Goal: Information Seeking & Learning: Learn about a topic

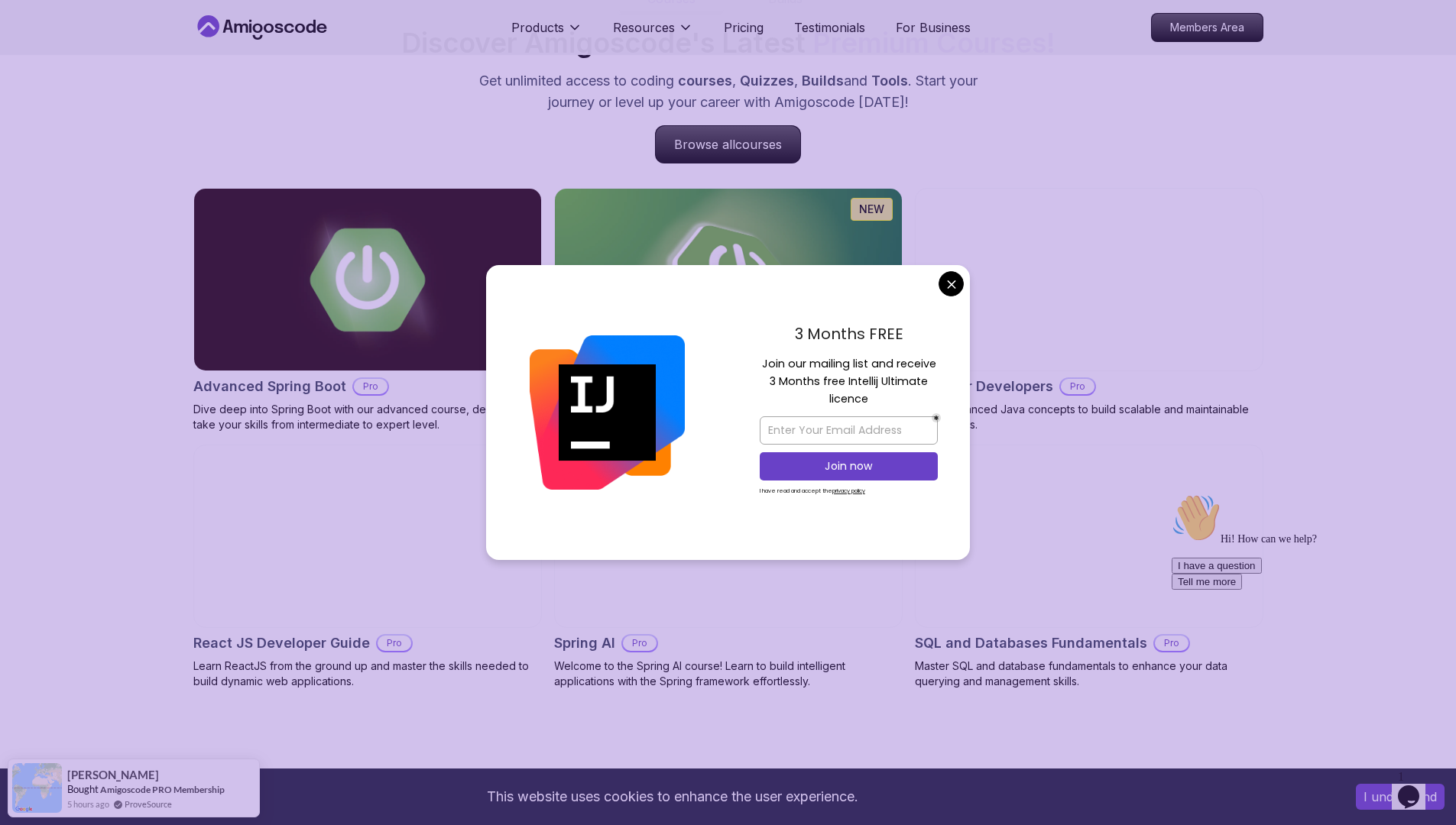
scroll to position [1492, 0]
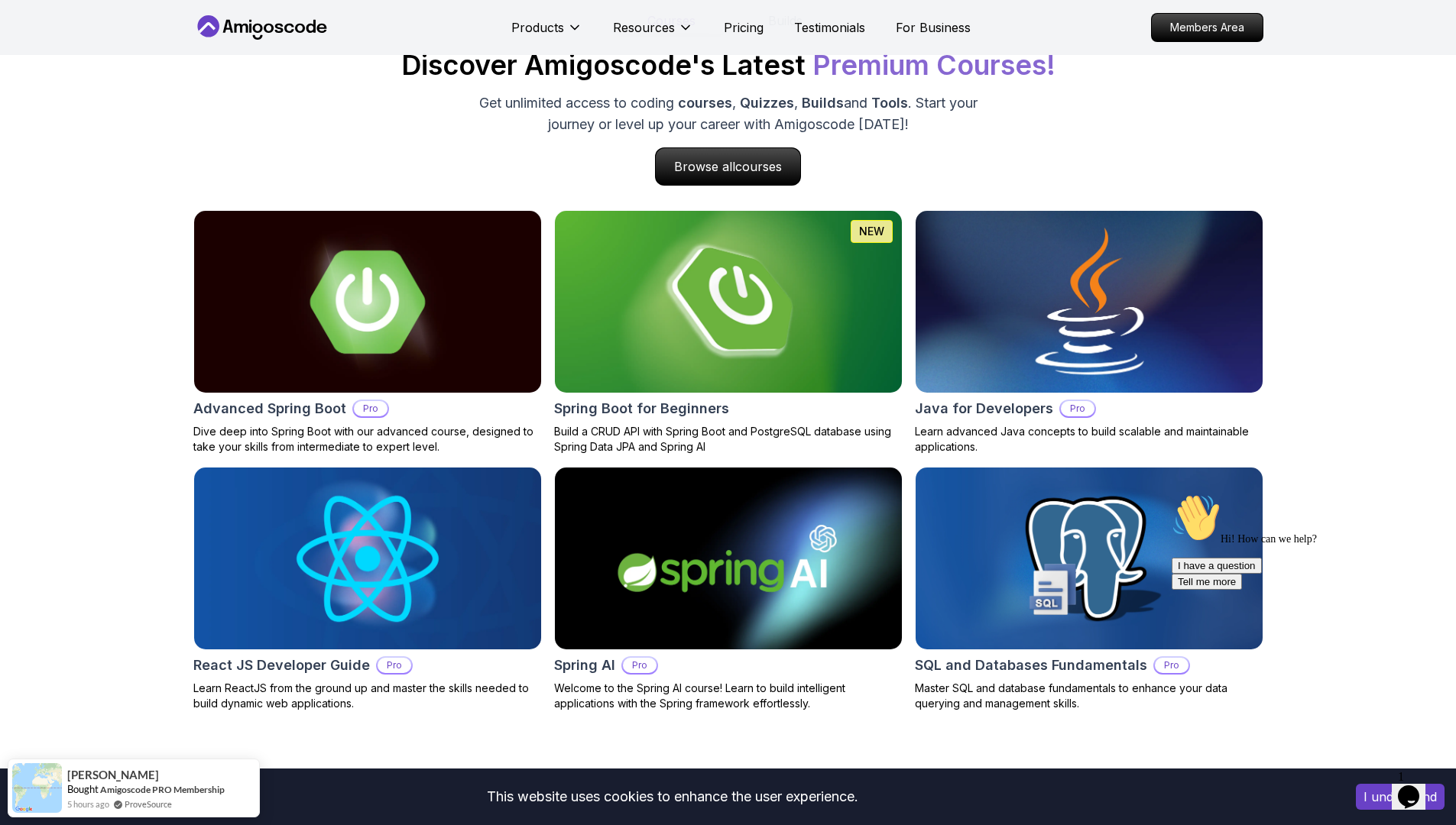
click at [755, 160] on span "courses" at bounding box center [757, 167] width 44 height 14
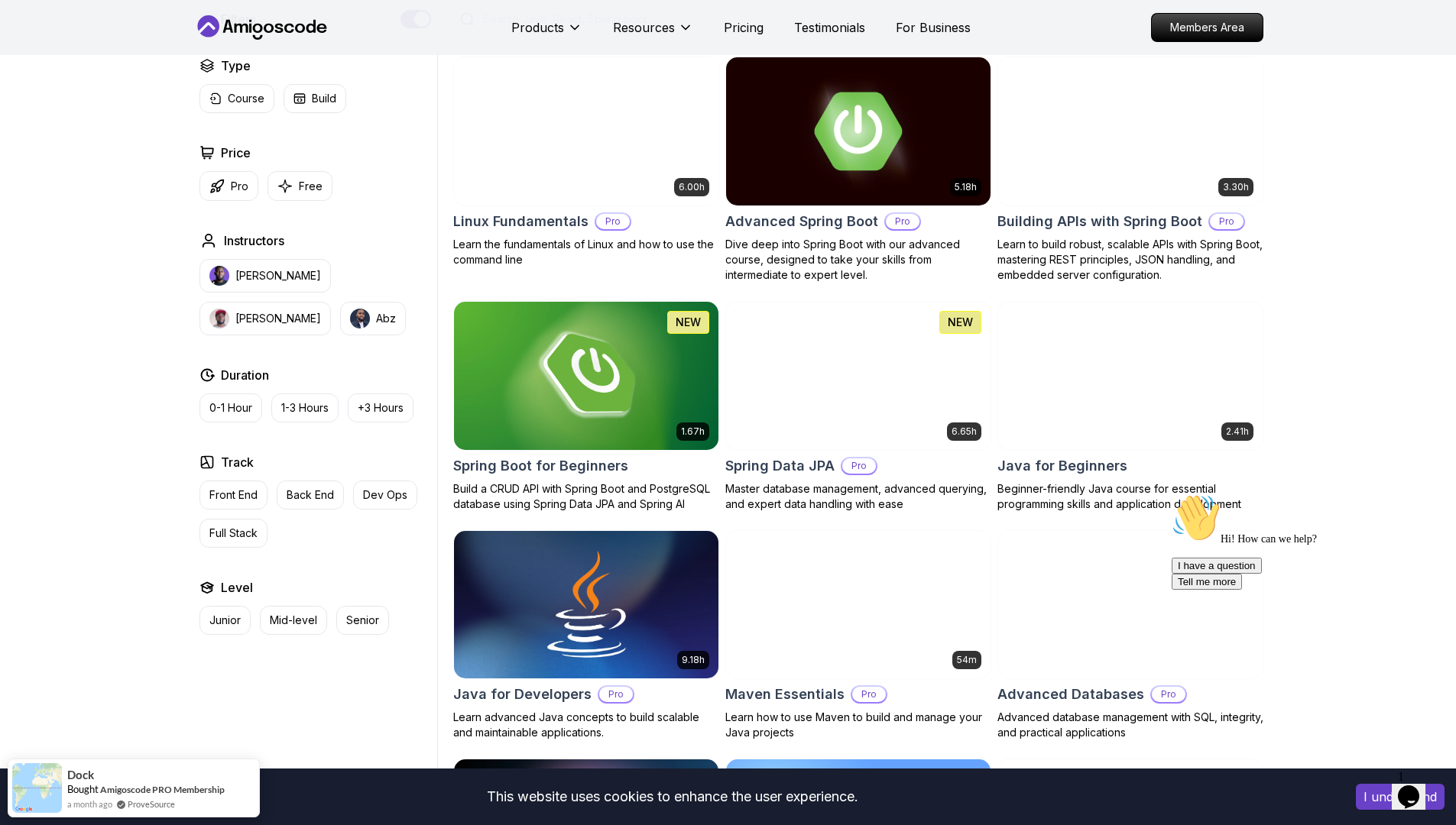
scroll to position [580, 0]
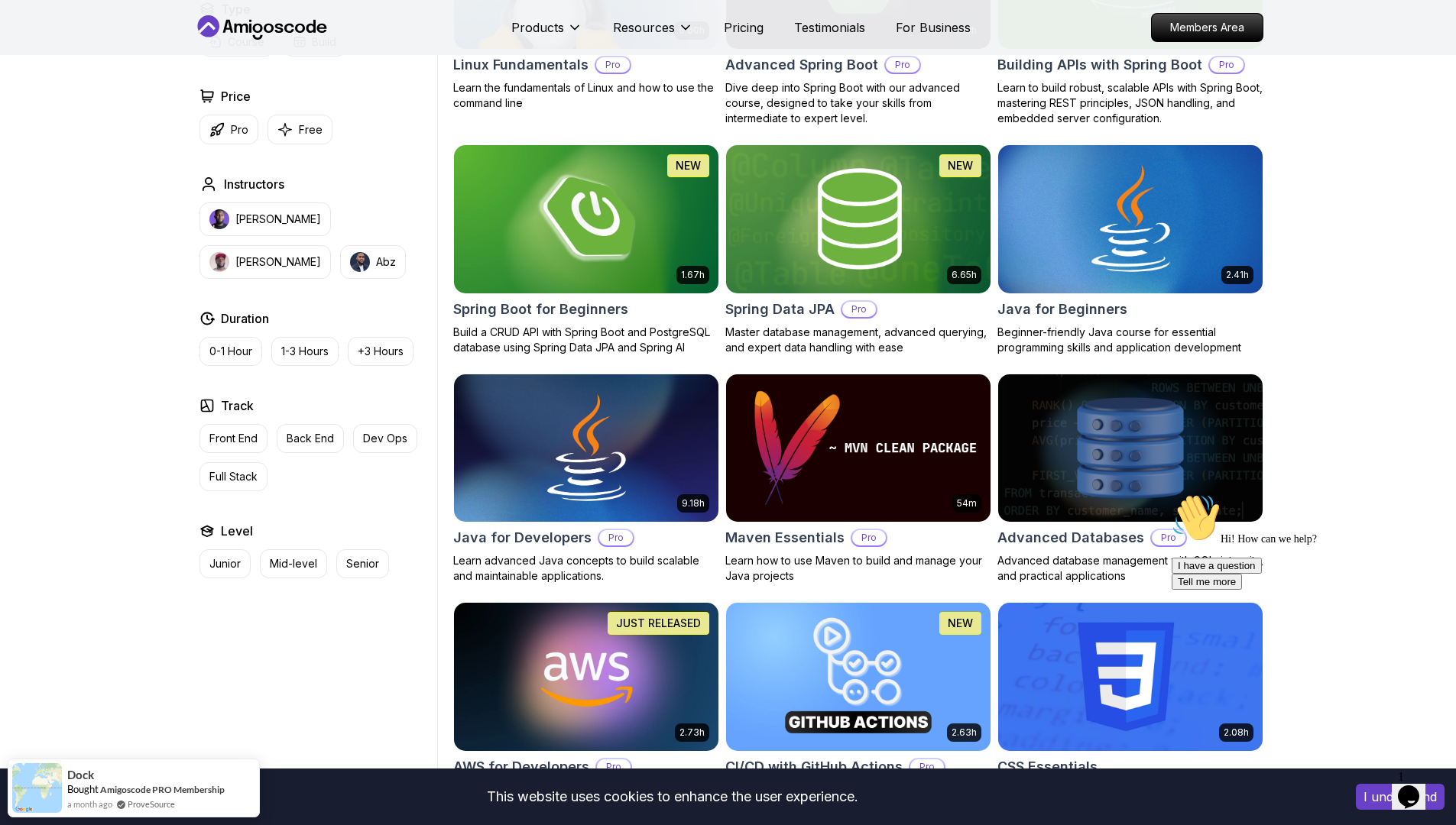
click at [1171, 494] on icon "Chat attention grabber" at bounding box center [1171, 494] width 0 height 0
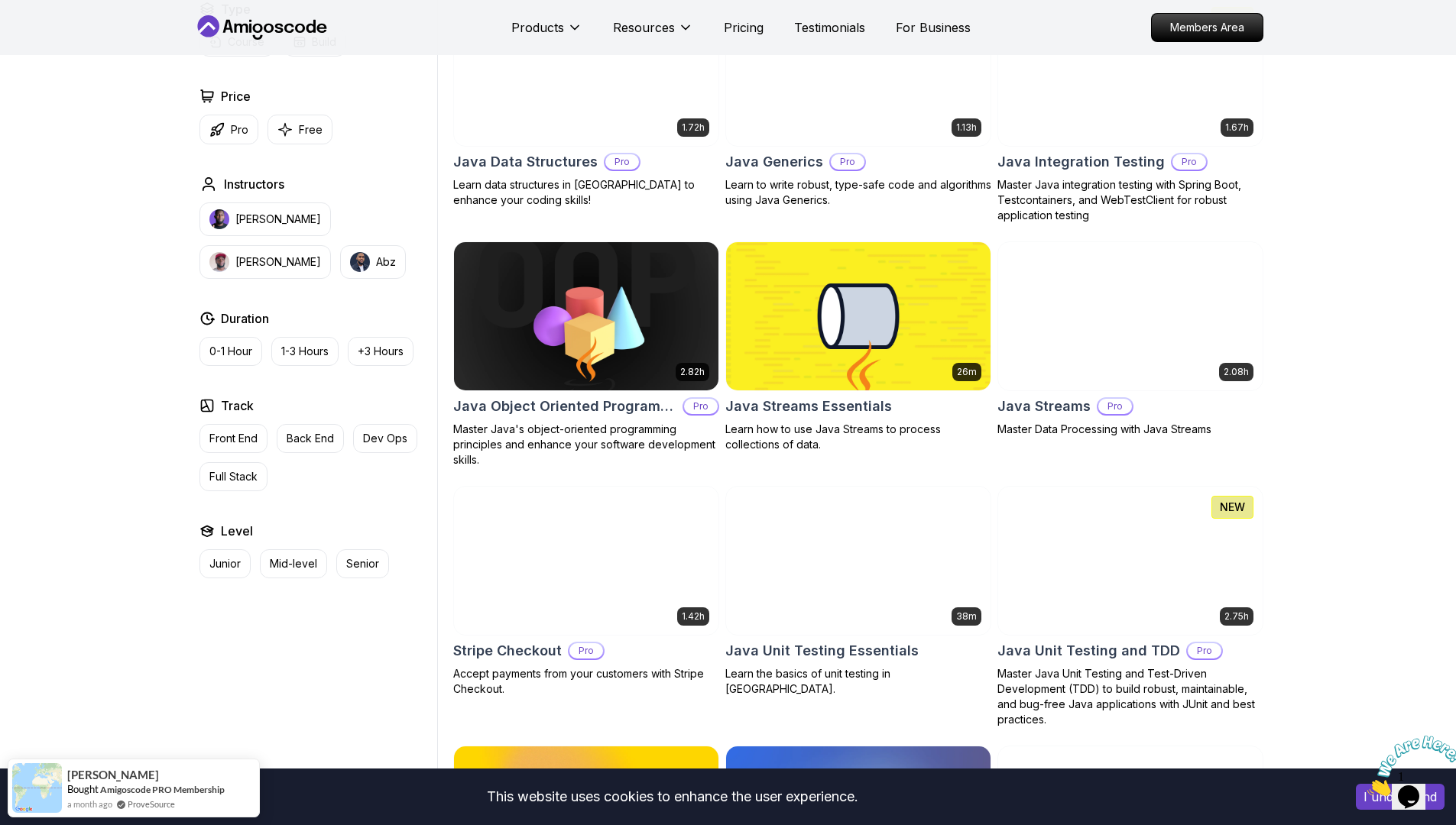
scroll to position [0, 0]
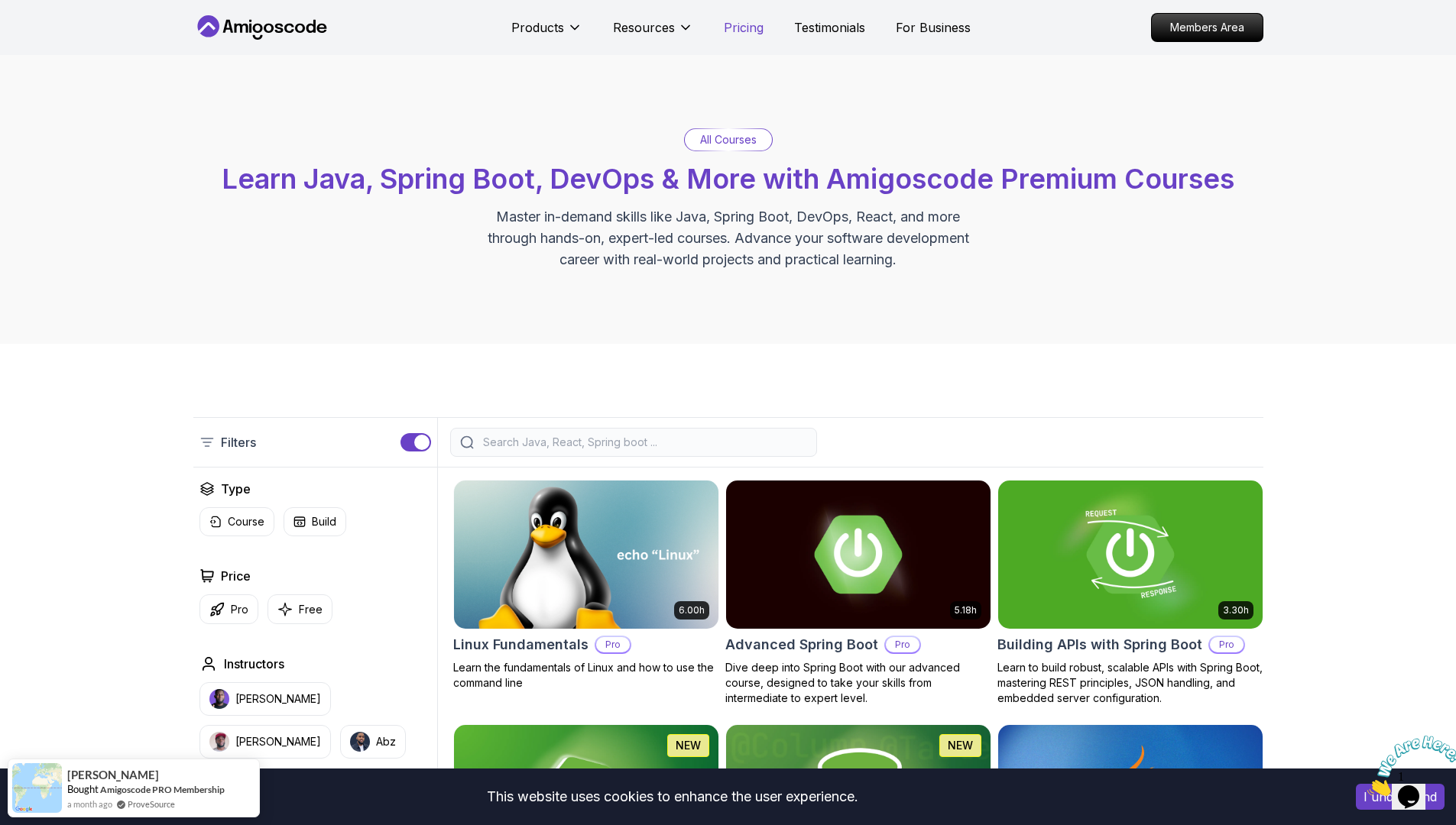
click at [749, 33] on p "Pricing" at bounding box center [743, 27] width 40 height 18
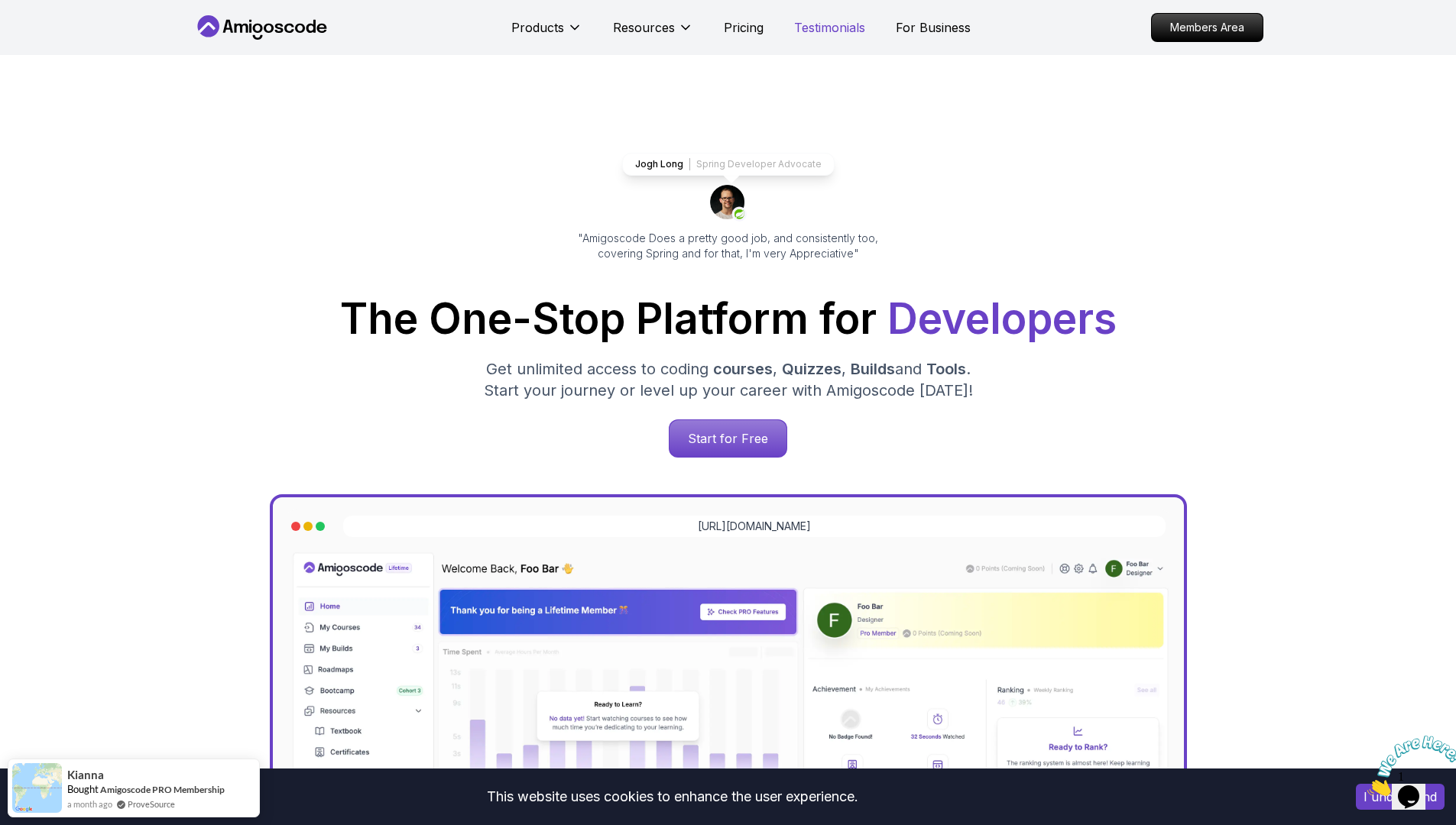
click at [846, 24] on p "Testimonials" at bounding box center [830, 27] width 71 height 18
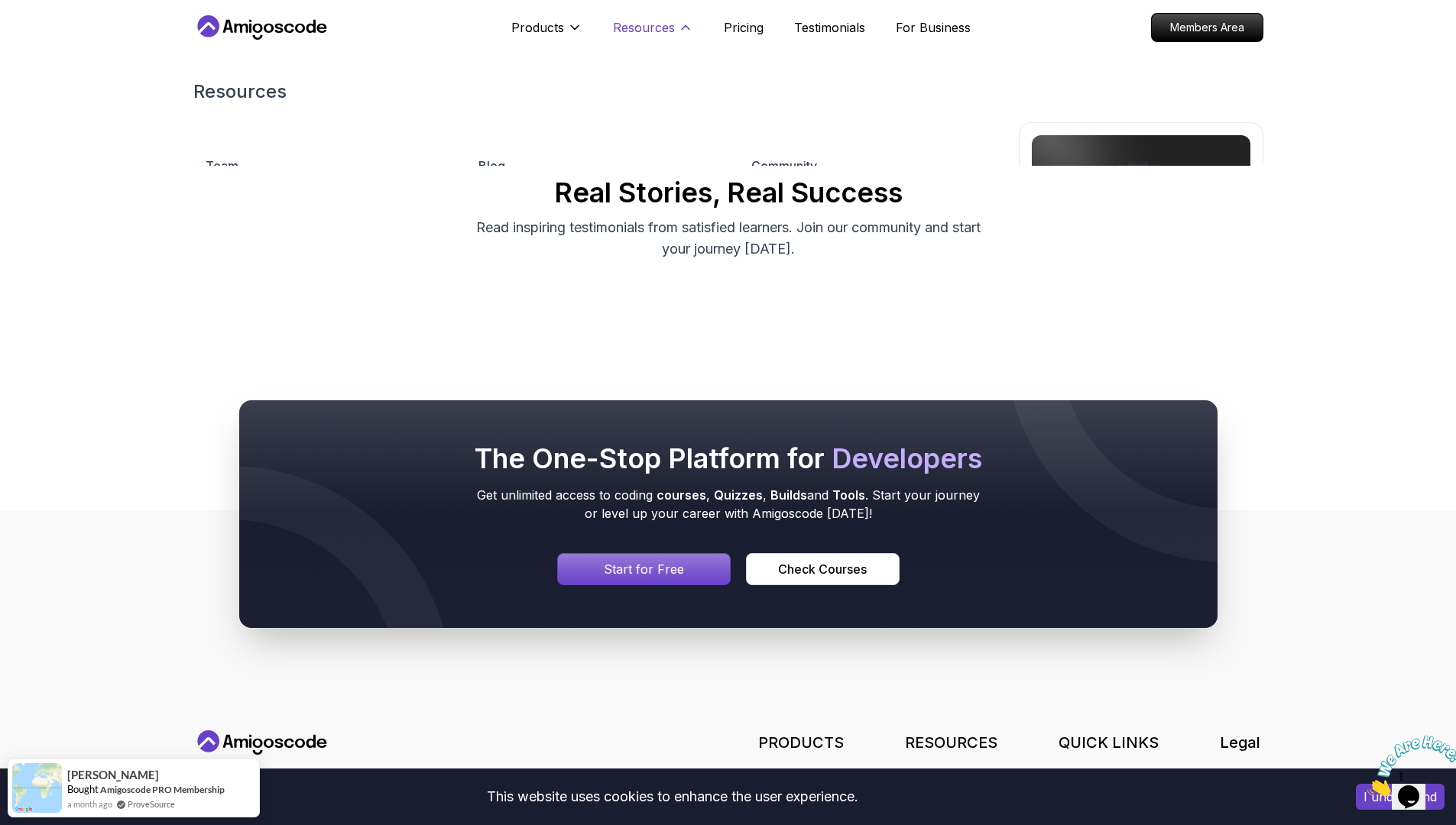
click at [656, 25] on p "Resources" at bounding box center [643, 27] width 62 height 18
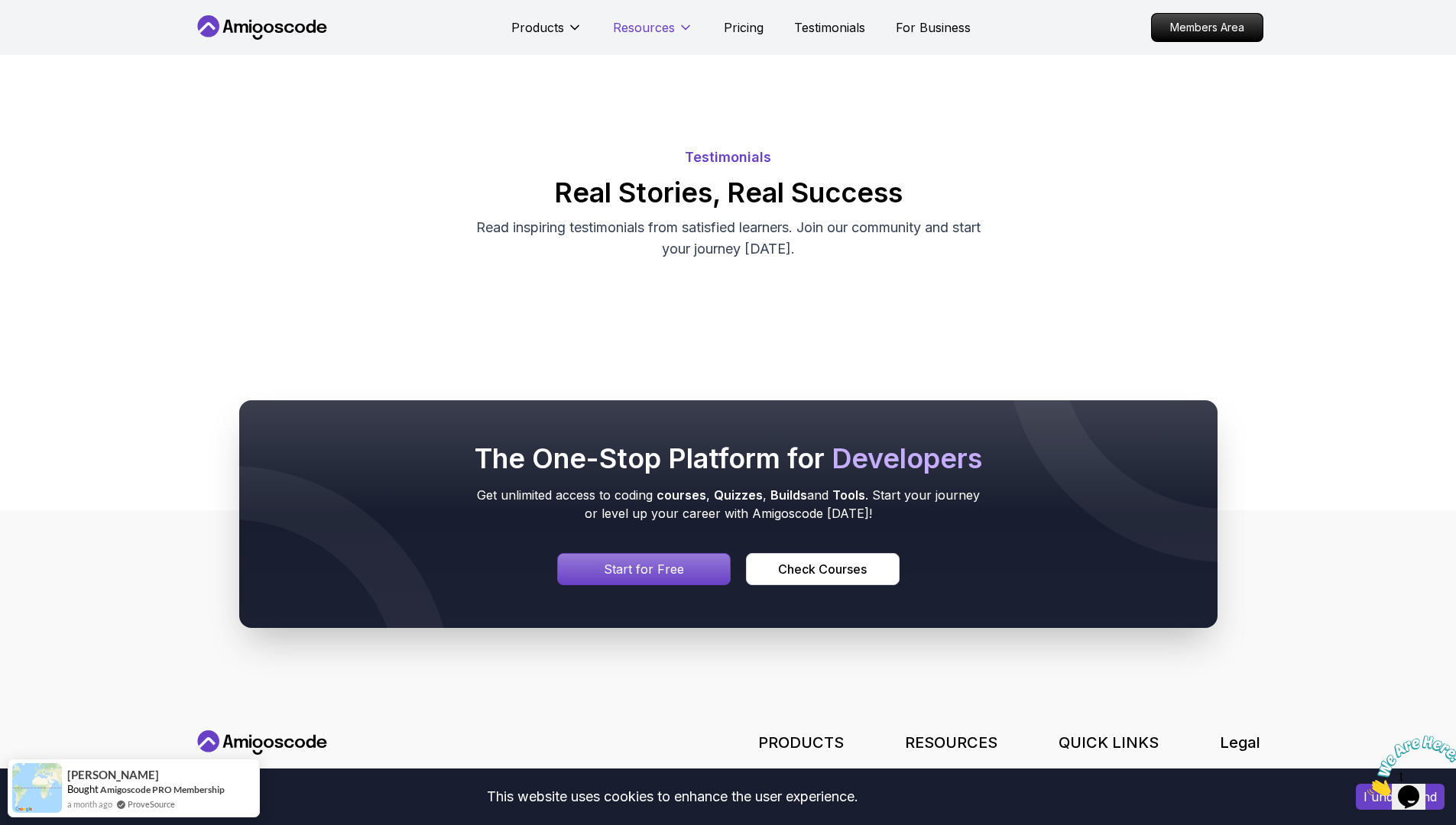
click at [656, 25] on p "Resources" at bounding box center [643, 27] width 62 height 18
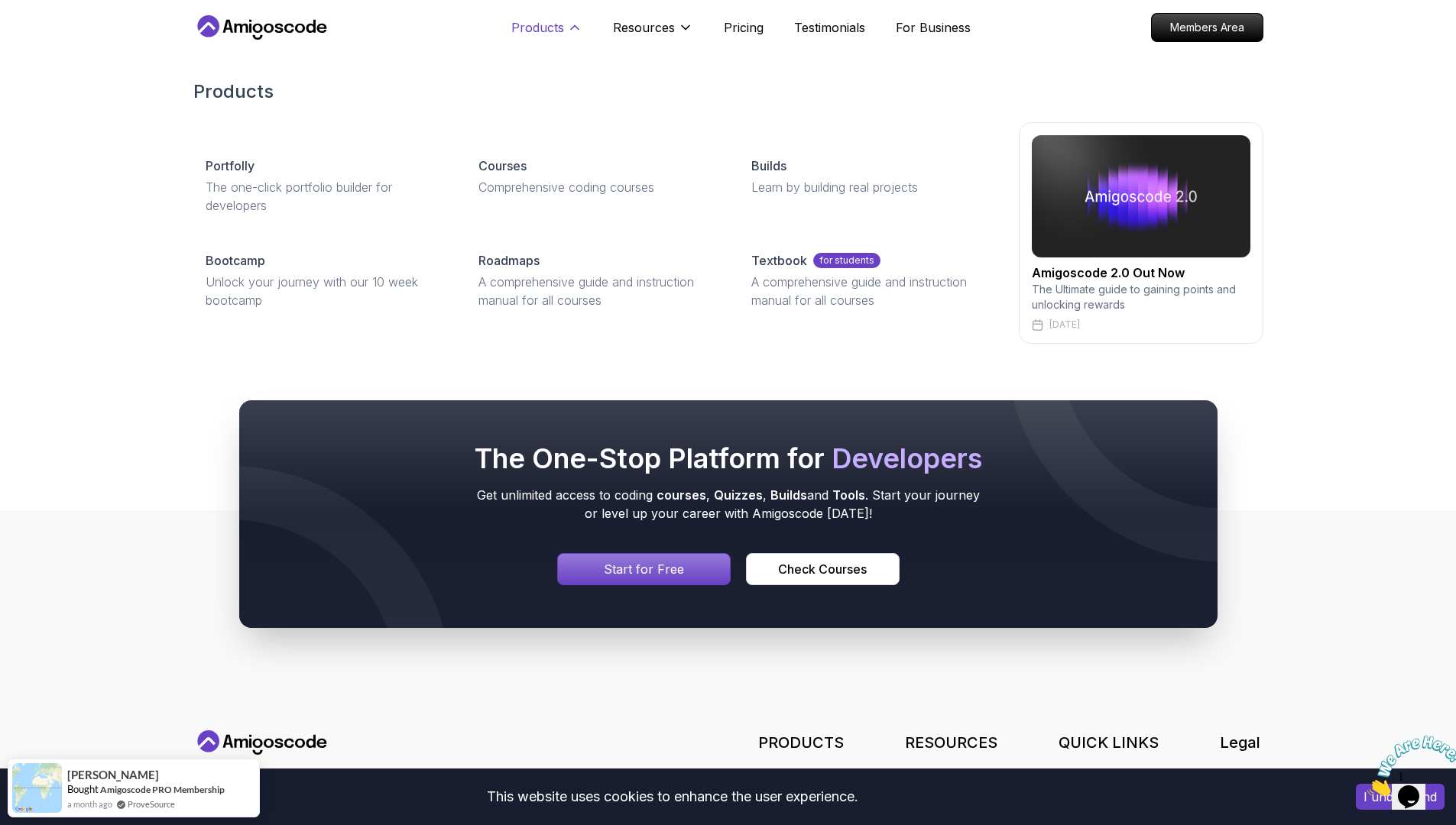
click at [533, 24] on p "Products" at bounding box center [537, 27] width 53 height 18
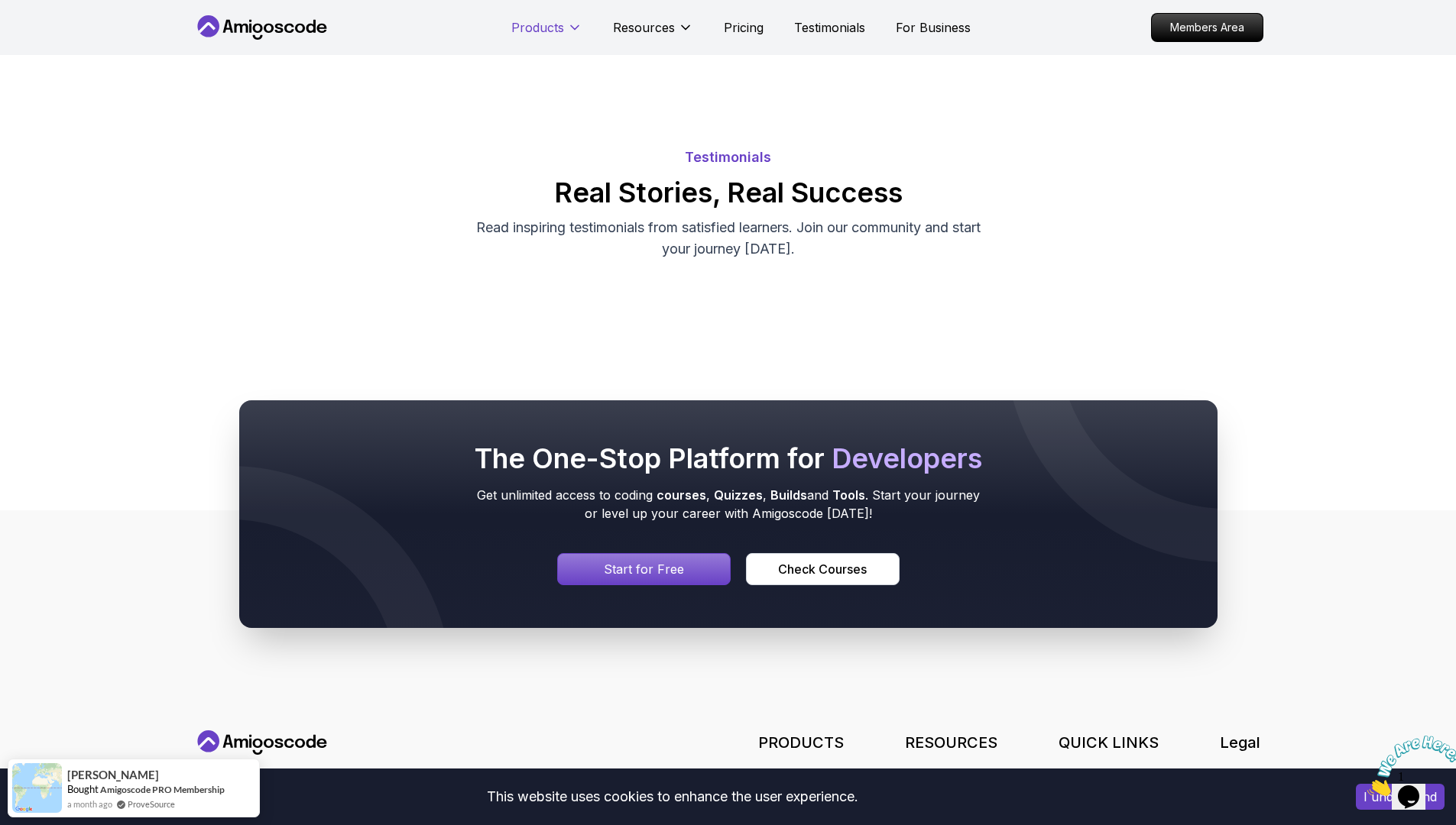
click at [533, 24] on p "Products" at bounding box center [537, 27] width 53 height 18
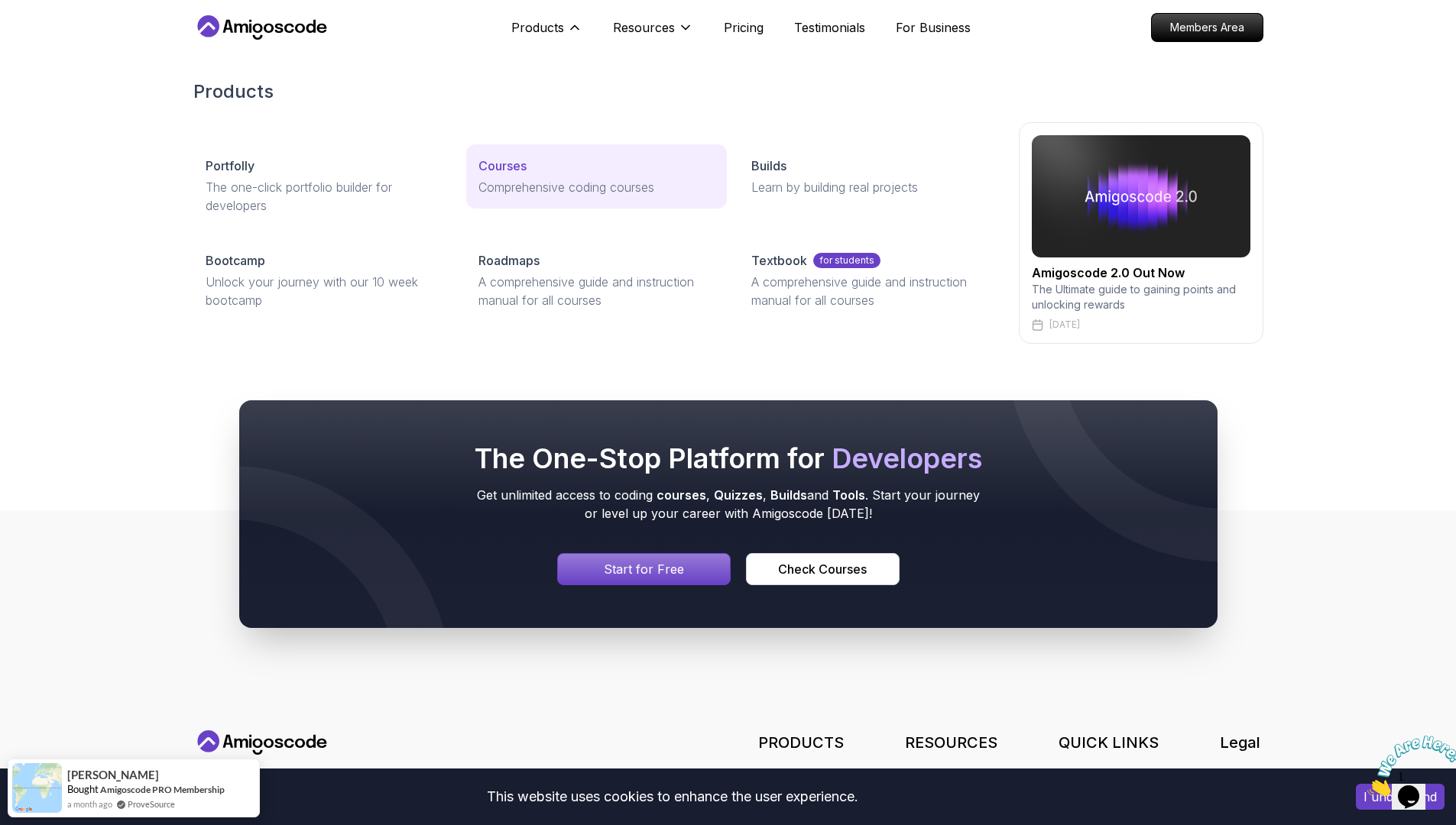
click at [633, 193] on p "Comprehensive coding courses" at bounding box center [596, 186] width 236 height 18
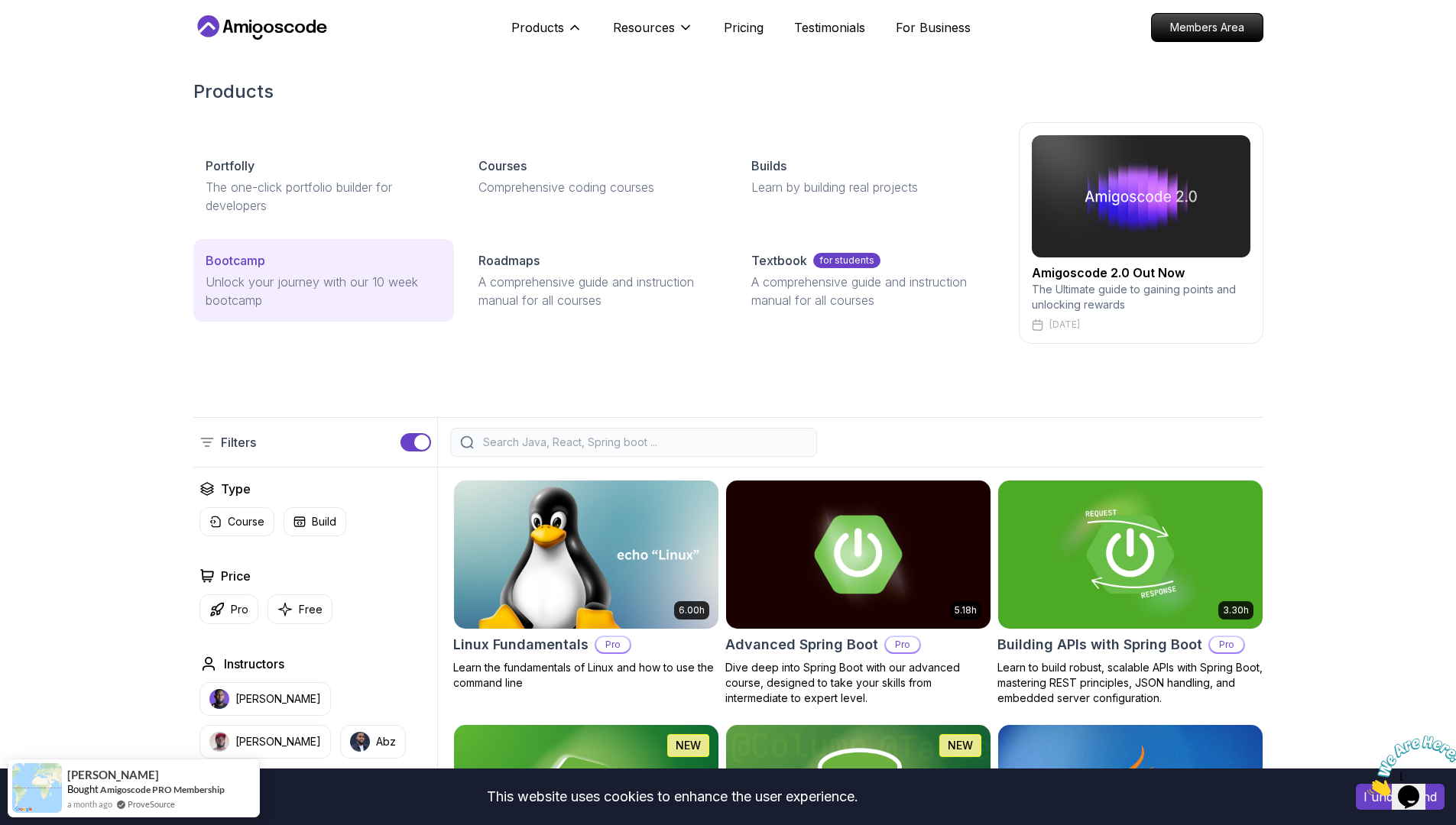
click at [393, 271] on link "Bootcamp Unlock your journey with our 10 week bootcamp" at bounding box center [323, 280] width 260 height 83
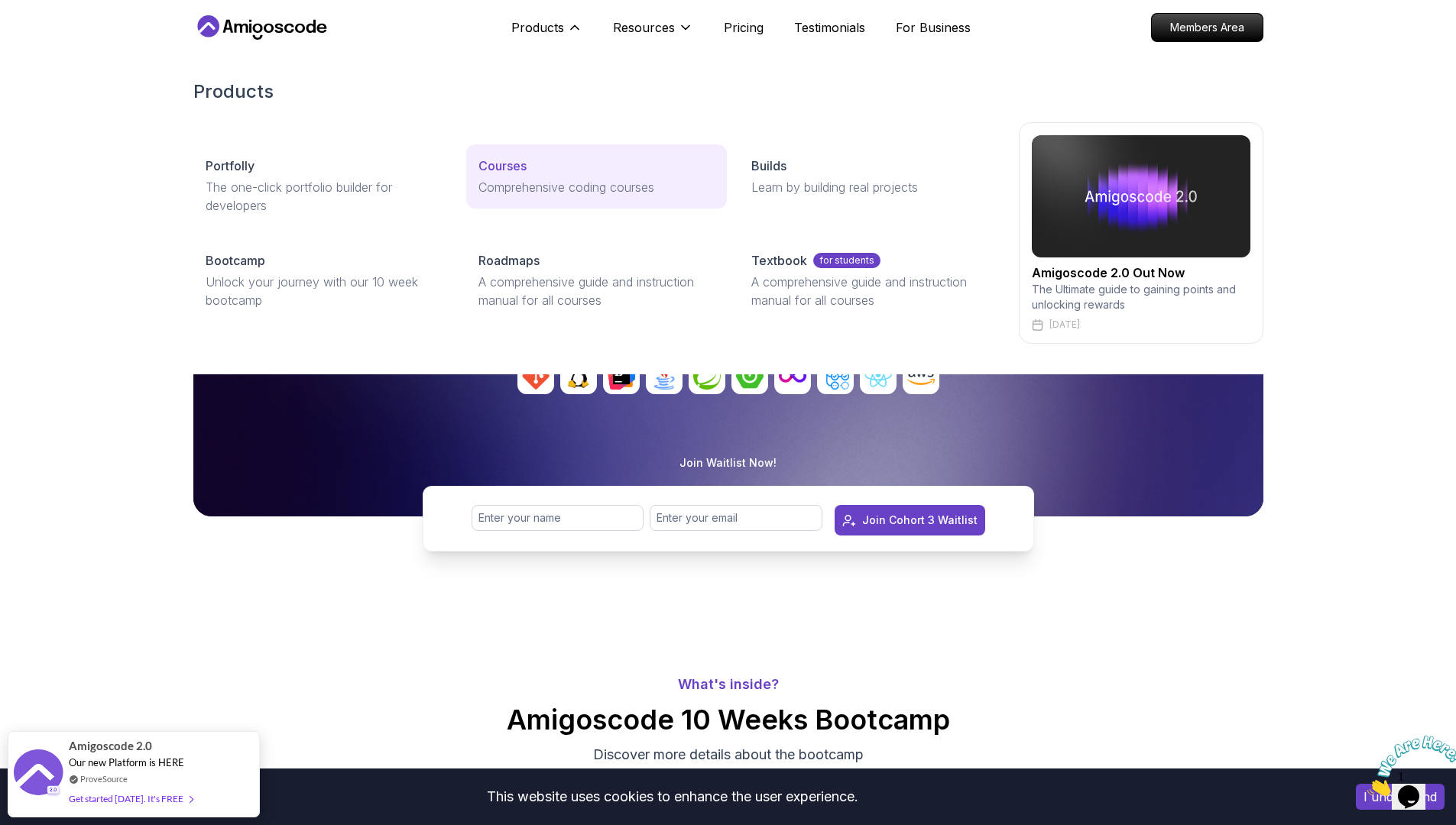
click at [540, 186] on p "Comprehensive coding courses" at bounding box center [596, 186] width 236 height 18
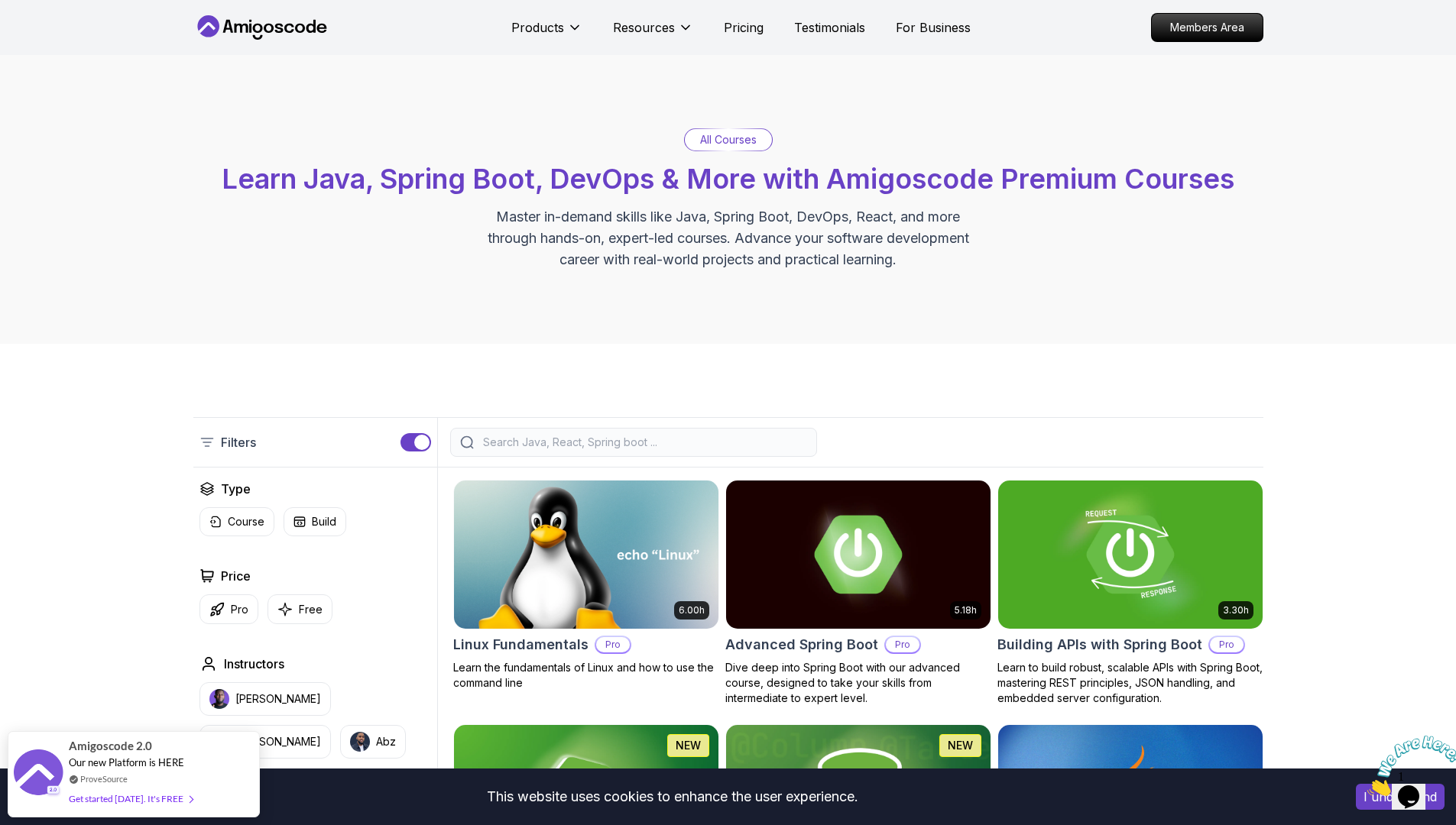
click at [763, 276] on div "All Courses Learn Java, Spring Boot, DevOps & More with Amigoscode Premium Cour…" at bounding box center [728, 199] width 1456 height 289
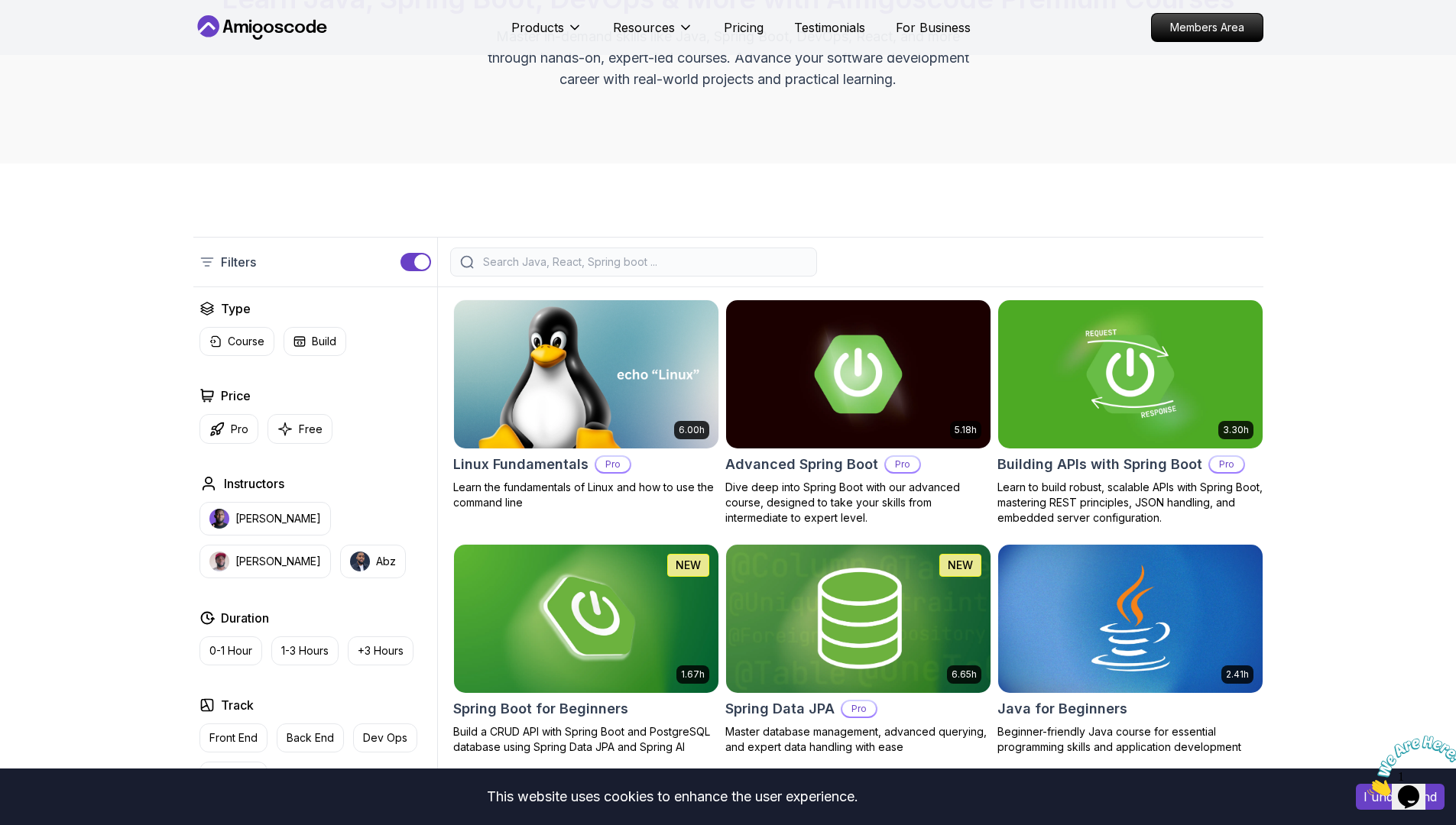
scroll to position [182, 0]
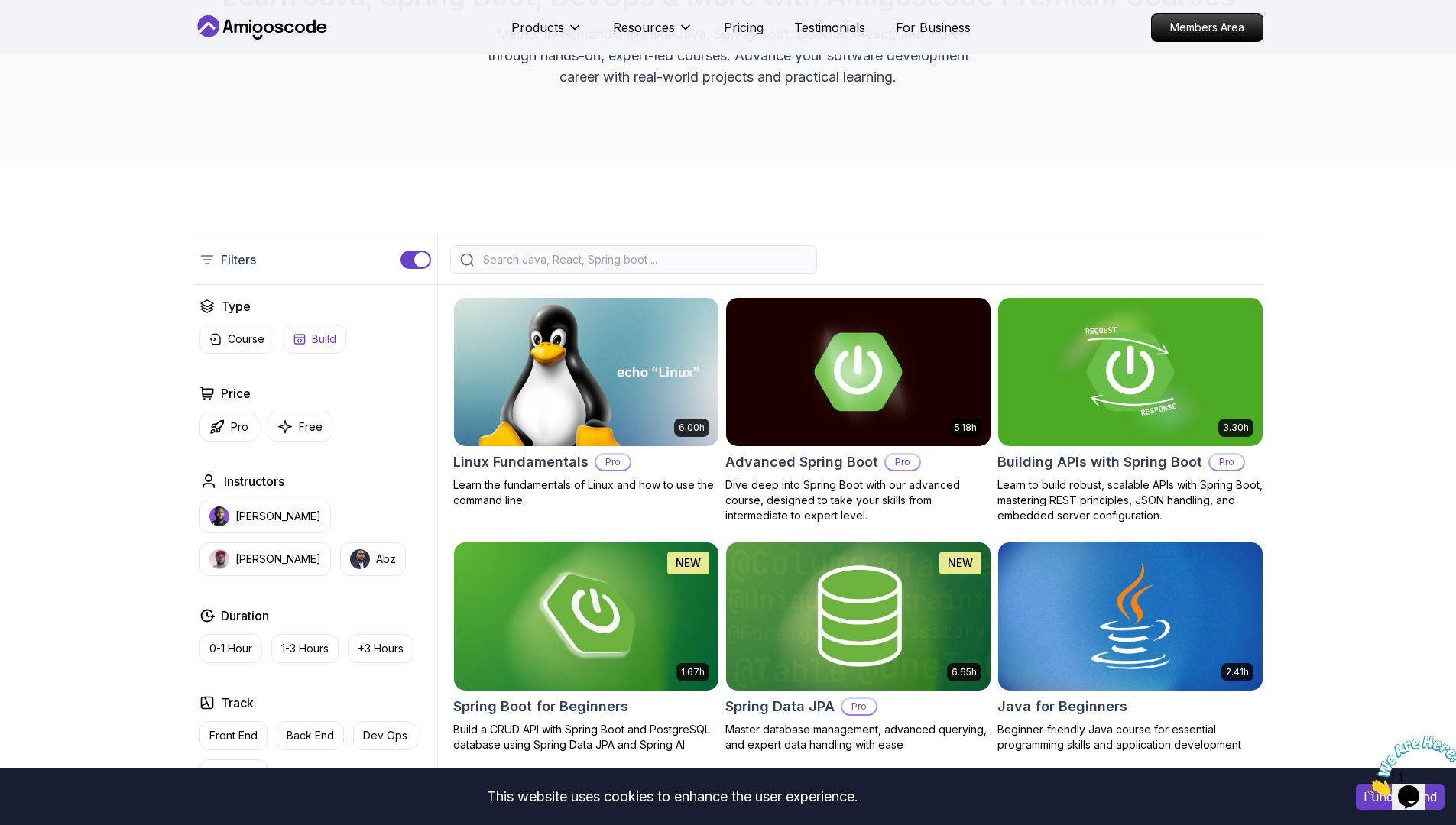
click at [330, 345] on p "Build" at bounding box center [323, 339] width 24 height 15
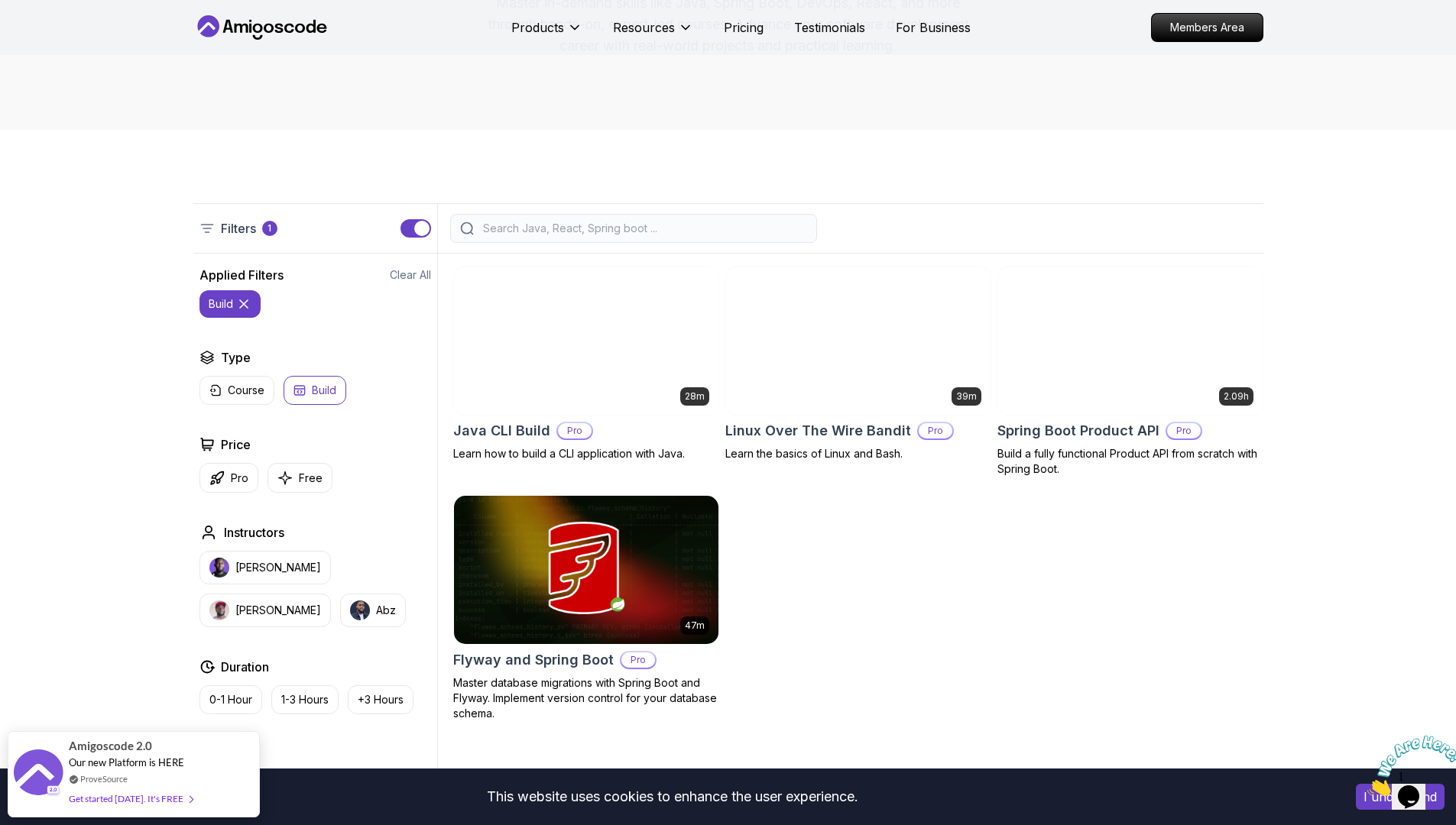
scroll to position [285, 0]
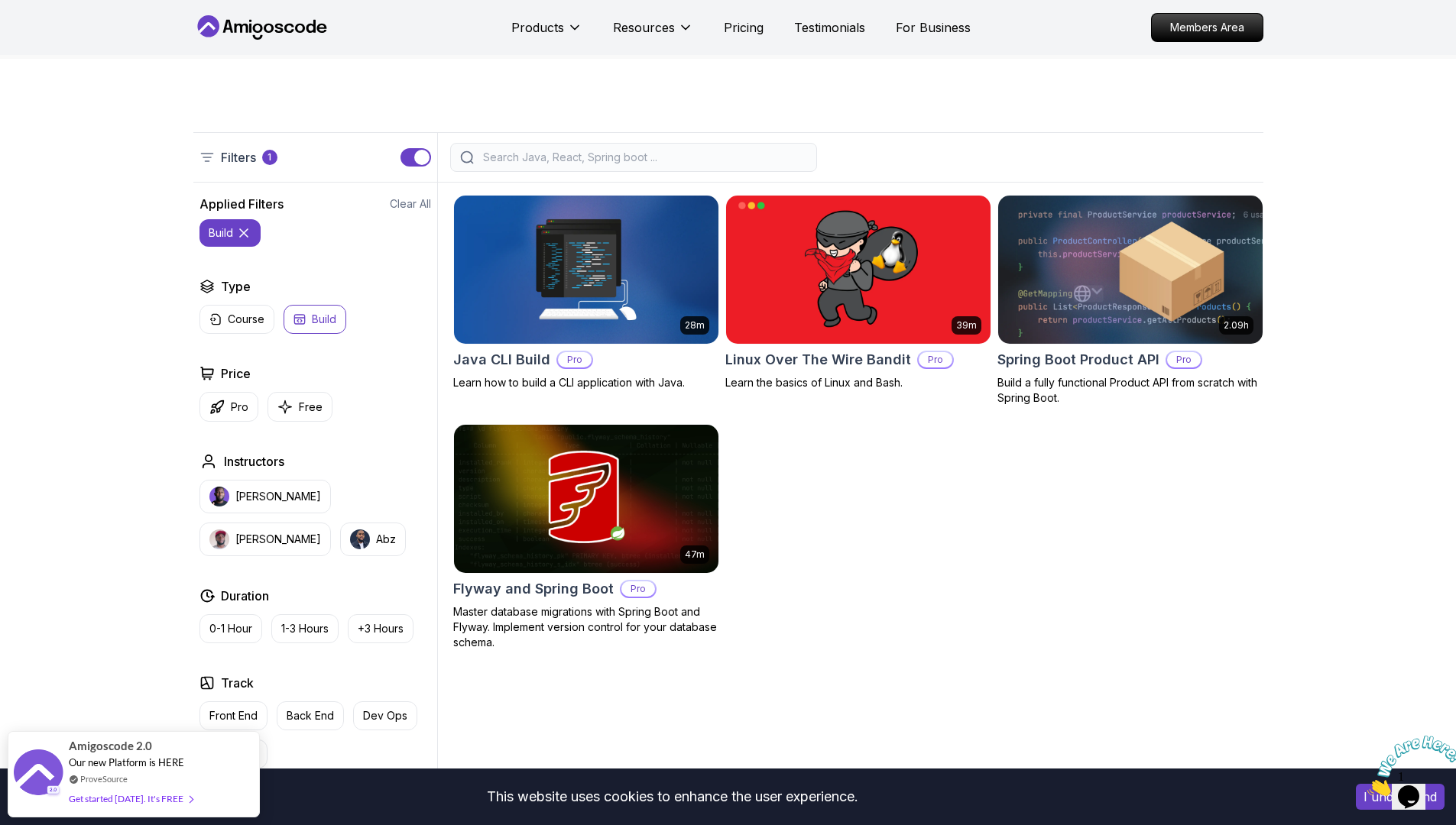
click at [241, 238] on icon at bounding box center [243, 233] width 15 height 15
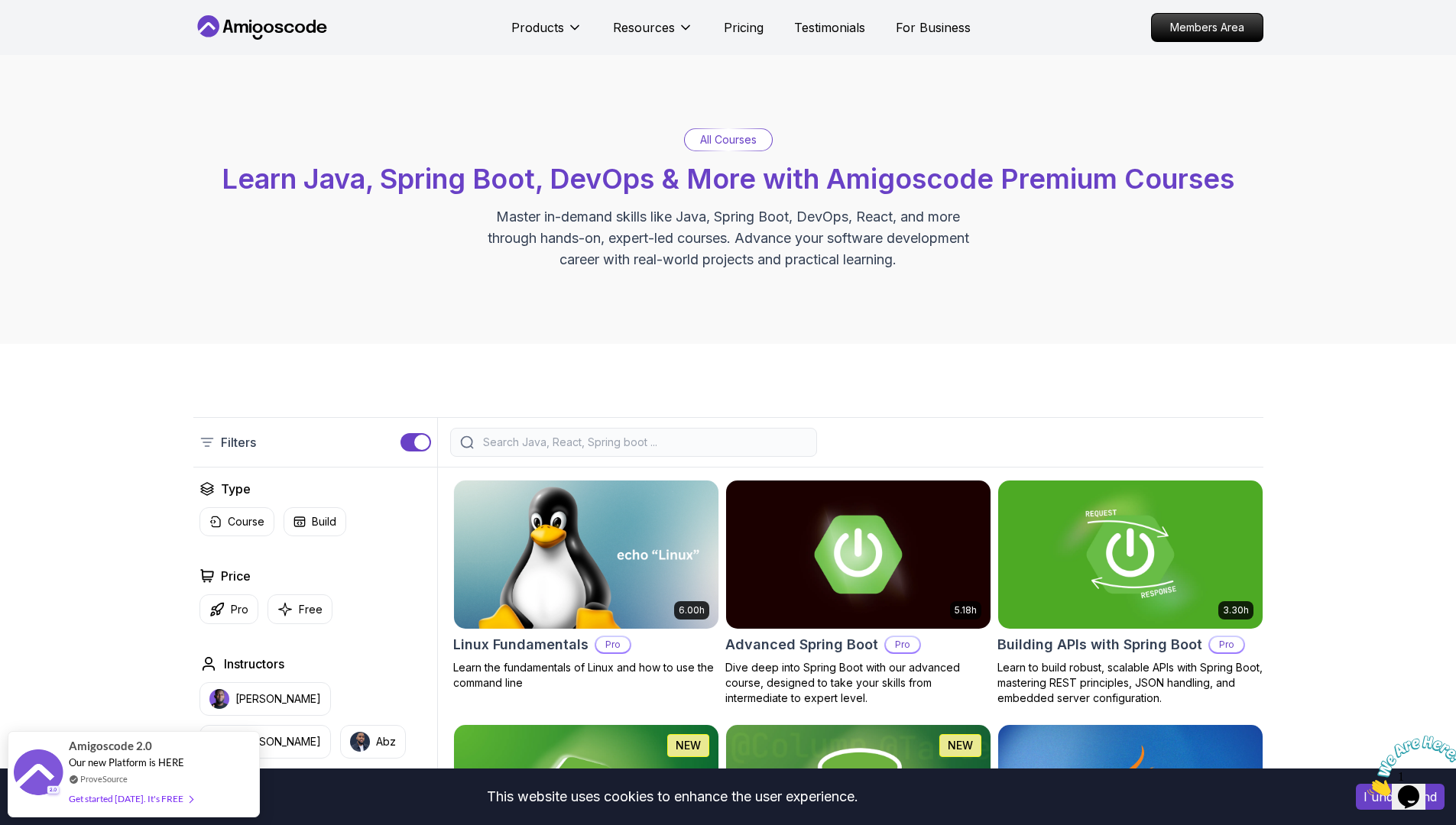
click at [763, 148] on div "All Courses" at bounding box center [728, 139] width 87 height 21
click at [746, 138] on p "All Courses" at bounding box center [728, 139] width 57 height 15
